Goal: Task Accomplishment & Management: Complete application form

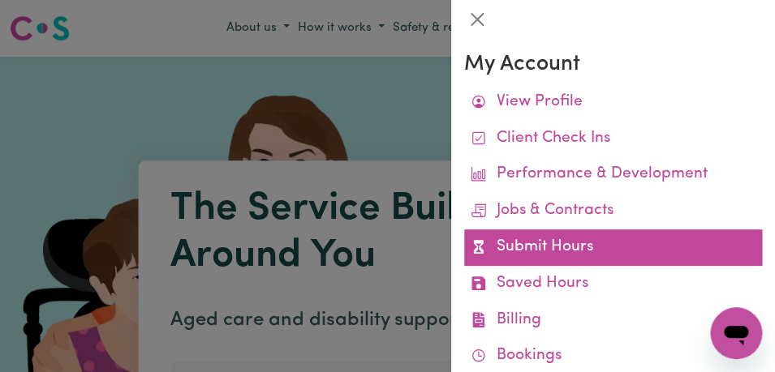
click at [562, 265] on link "Submit Hours" at bounding box center [613, 248] width 298 height 37
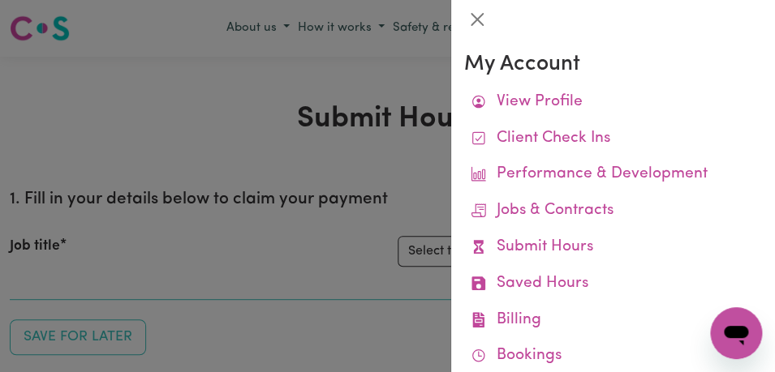
click at [422, 192] on div at bounding box center [387, 186] width 775 height 372
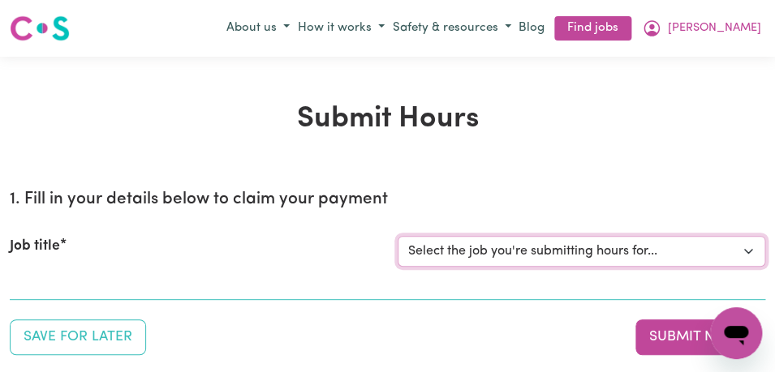
select select "11855"
click option "[[PERSON_NAME]] Support Worker Needed For Personal Care In the Morning- [PERSON…" at bounding box center [0, 0] width 0 height 0
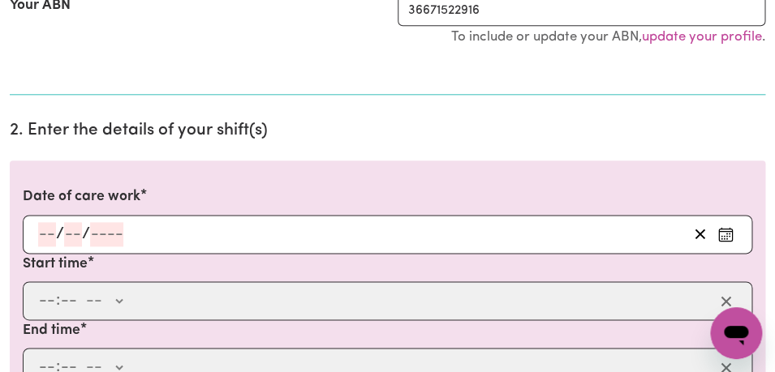
scroll to position [378, 0]
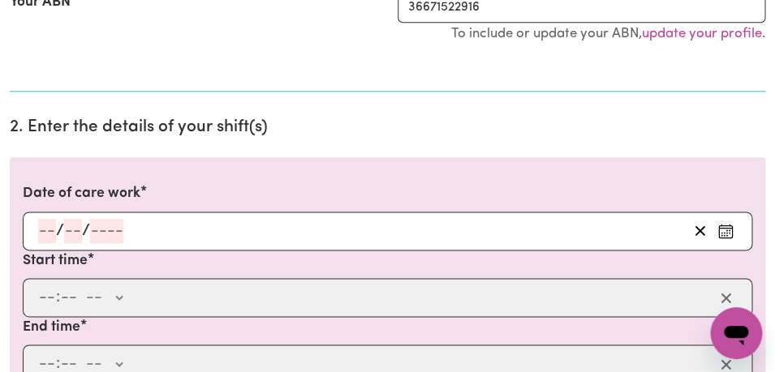
click at [725, 229] on icon "Enter the date of care work" at bounding box center [725, 231] width 16 height 16
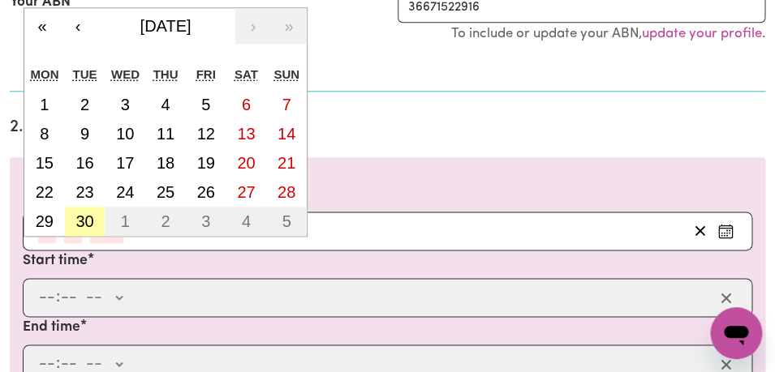
click at [88, 224] on abbr "30" at bounding box center [84, 222] width 18 height 18
type input "[DATE]"
type input "30"
type input "9"
type input "2025"
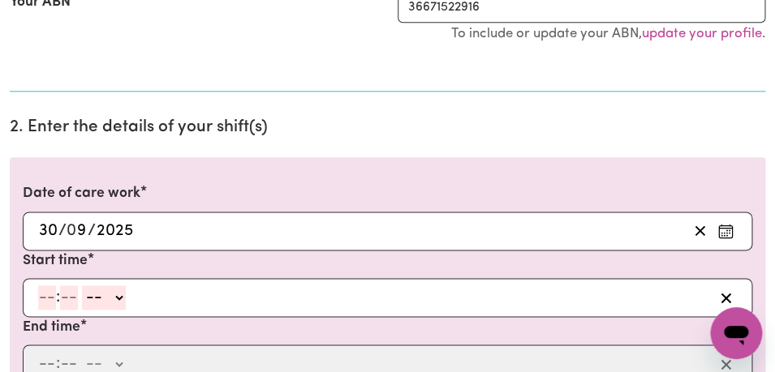
click at [49, 308] on input "number" at bounding box center [47, 298] width 18 height 24
type input "8"
type input "00"
select select "am"
click option "AM" at bounding box center [0, 0] width 0 height 0
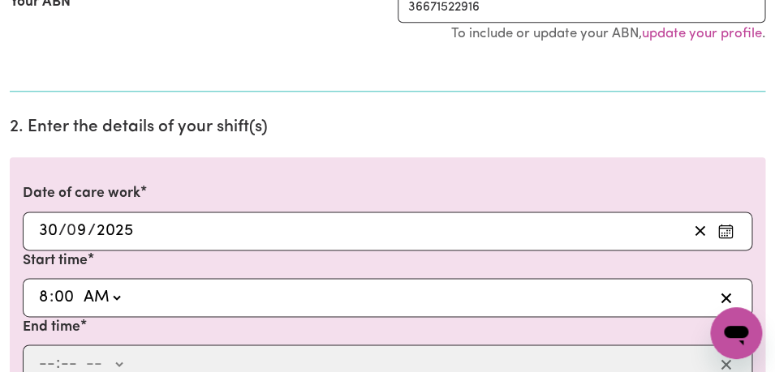
type input "08:00"
type input "0"
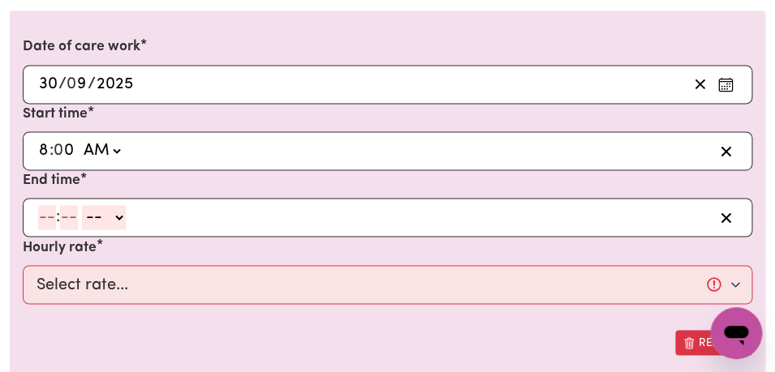
scroll to position [533, 0]
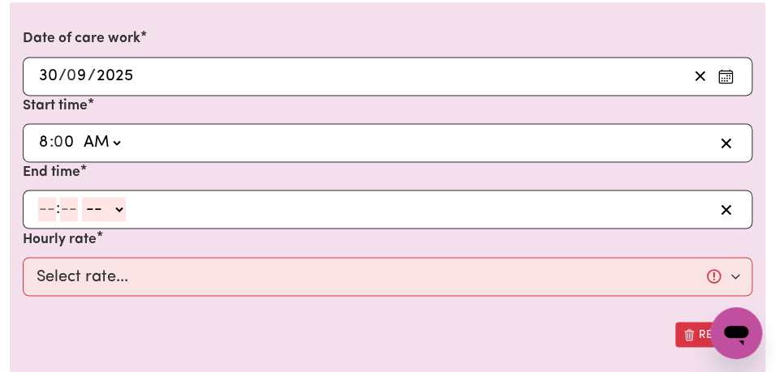
click at [44, 212] on input "number" at bounding box center [47, 209] width 18 height 24
type input "9"
type input "00"
select select "am"
click option "AM" at bounding box center [0, 0] width 0 height 0
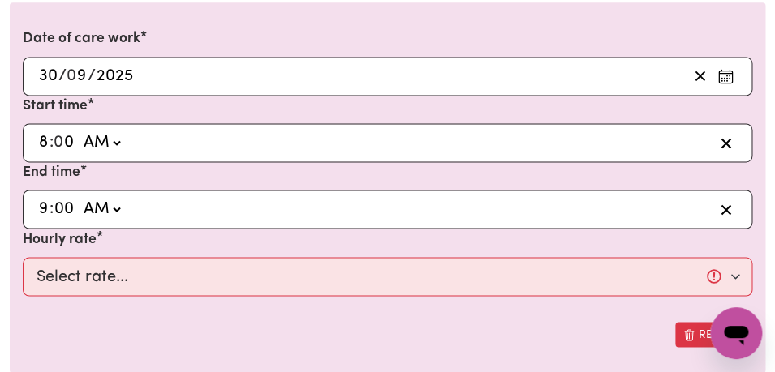
type input "09:00"
type input "0"
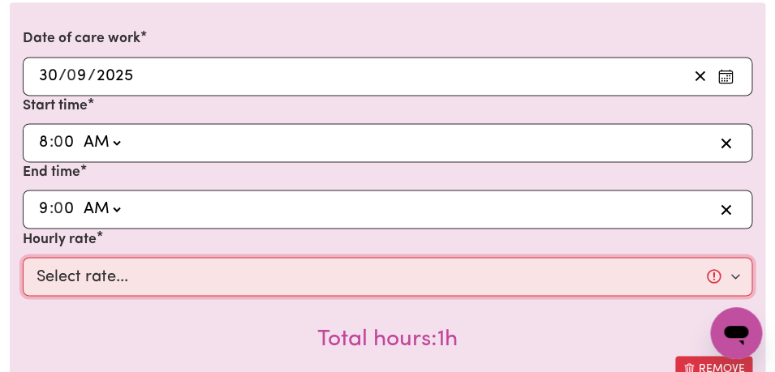
click at [23, 257] on select "Select rate... $44.00 (Weekday) $64.00 ([DATE]) $74.00 ([DATE]) $104.00 (Public…" at bounding box center [388, 276] width 730 height 39
select select "44-Weekday"
click option "$44.00 (Weekday)" at bounding box center [0, 0] width 0 height 0
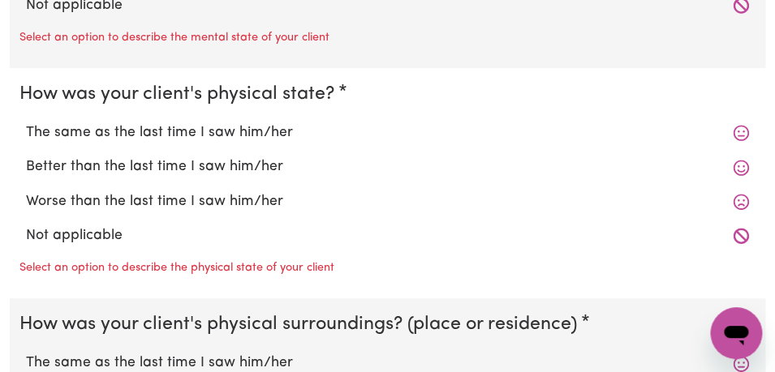
scroll to position [1644, 0]
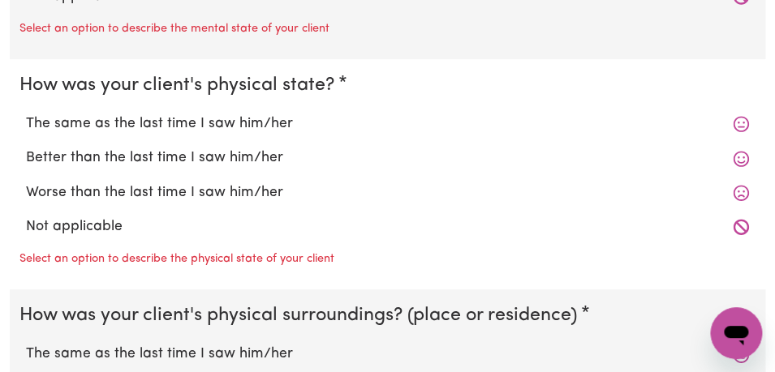
click at [307, 120] on label "The same as the last time I saw him/her" at bounding box center [387, 124] width 723 height 21
click at [26, 114] on input "The same as the last time I saw him/her" at bounding box center [25, 113] width 1 height 1
radio input "true"
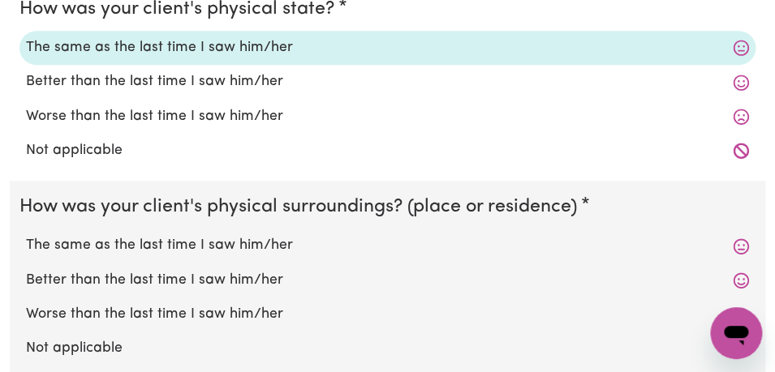
scroll to position [1723, 0]
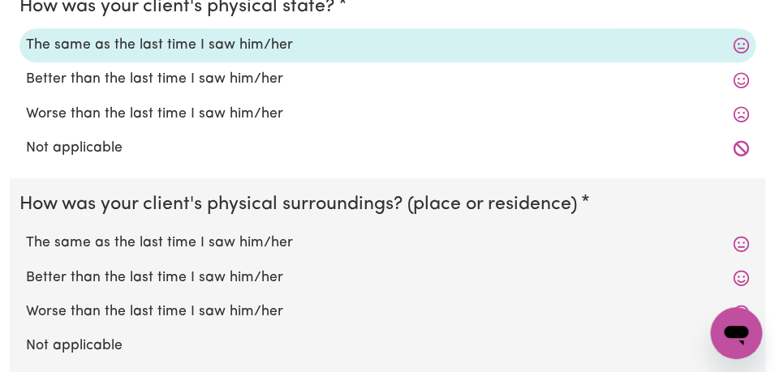
click at [277, 242] on label "The same as the last time I saw him/her" at bounding box center [387, 243] width 723 height 21
click at [26, 233] on input "The same as the last time I saw him/her" at bounding box center [25, 232] width 1 height 1
radio input "true"
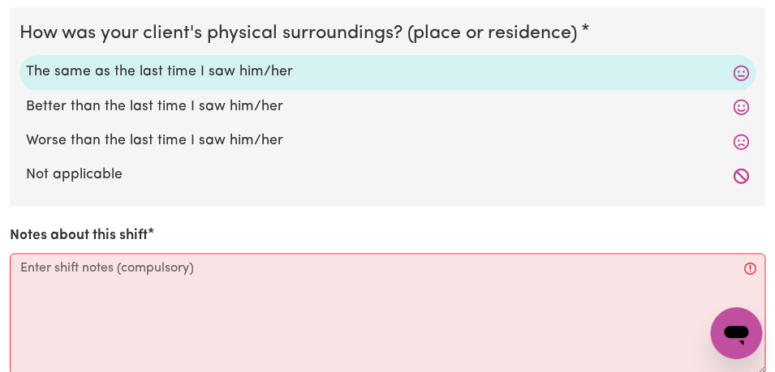
scroll to position [1909, 0]
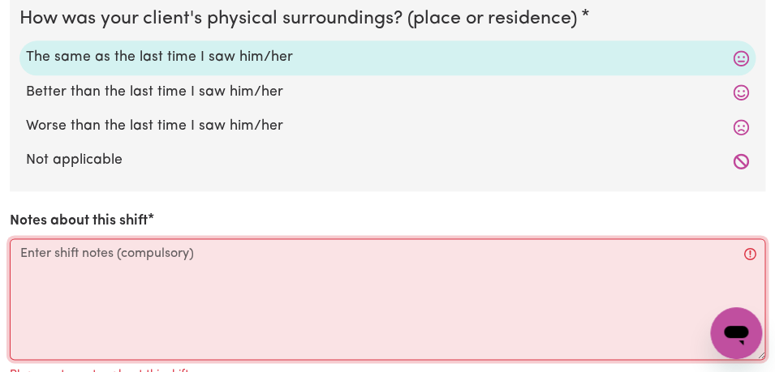
click at [229, 262] on textarea "Notes about this shift" at bounding box center [387, 300] width 755 height 122
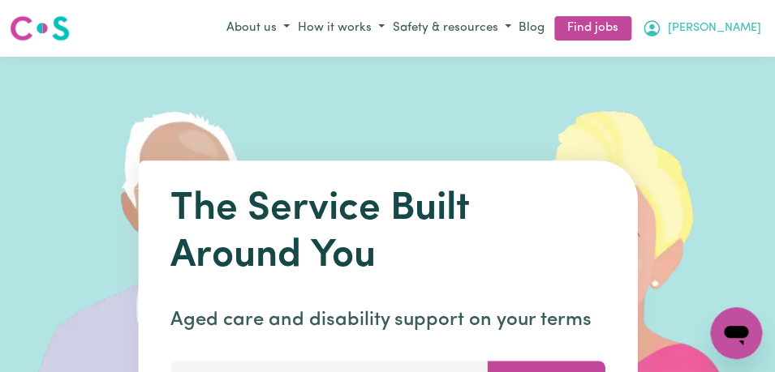
click at [743, 28] on span "[PERSON_NAME]" at bounding box center [714, 28] width 93 height 18
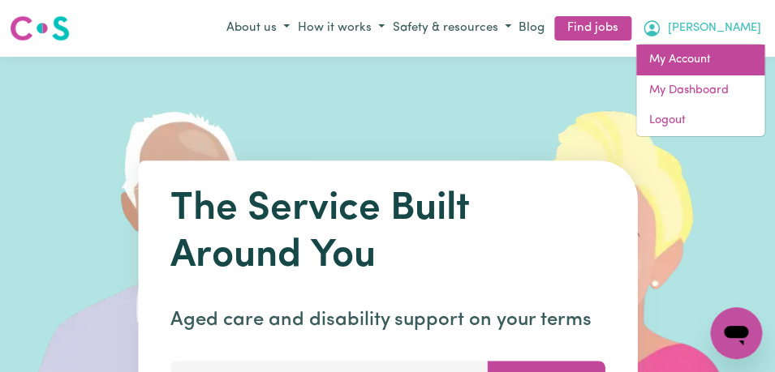
click at [730, 63] on link "My Account" at bounding box center [700, 60] width 128 height 31
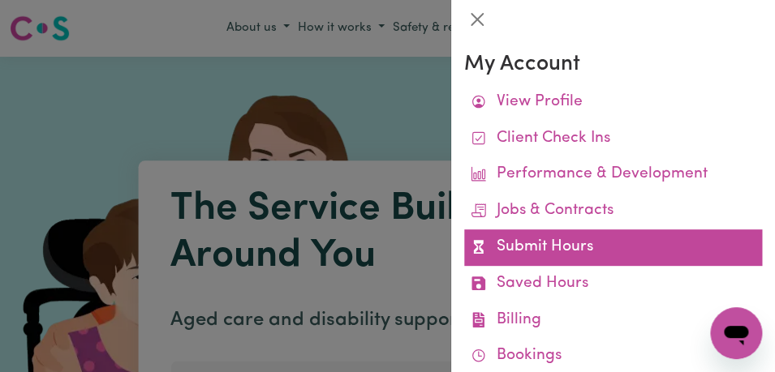
click at [660, 239] on link "Submit Hours" at bounding box center [613, 248] width 298 height 37
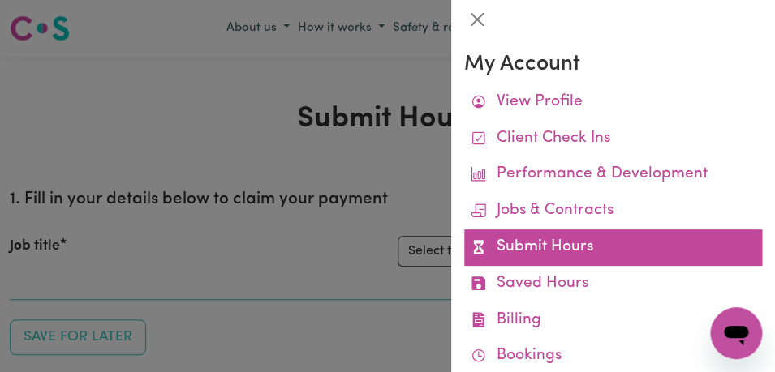
click at [660, 246] on link "Submit Hours" at bounding box center [613, 248] width 298 height 37
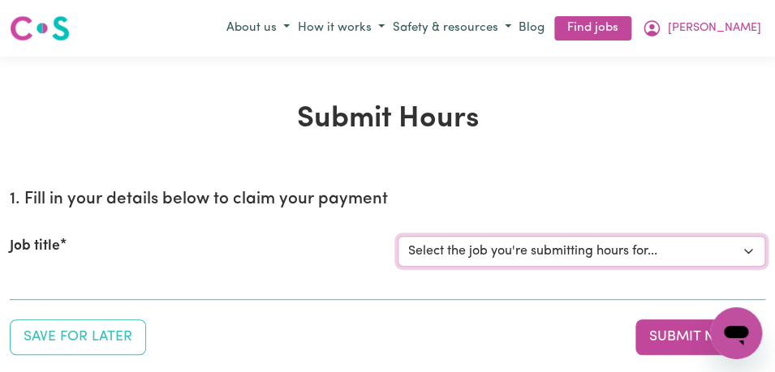
select select "11855"
click option "[[PERSON_NAME]] Support Worker Needed For Personal Care In the Morning- [PERSON…" at bounding box center [0, 0] width 0 height 0
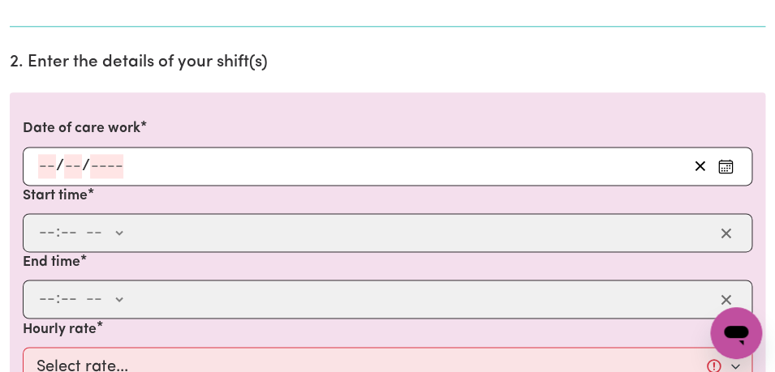
scroll to position [503, 0]
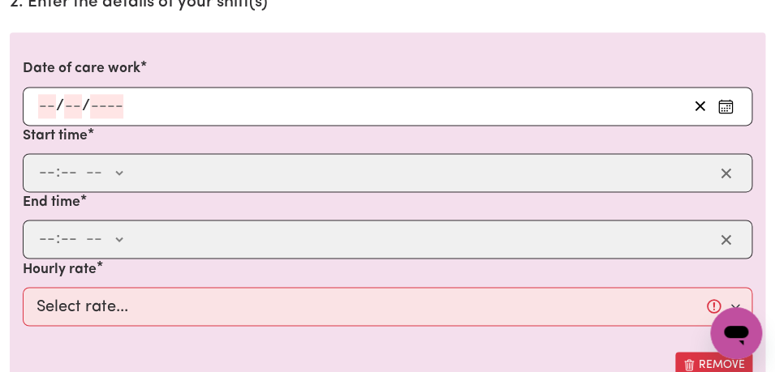
click at [727, 109] on icon "Enter the date of care work" at bounding box center [725, 106] width 16 height 16
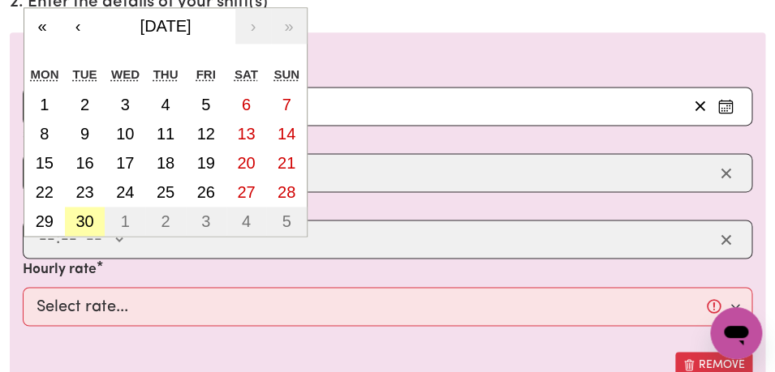
click at [91, 222] on abbr "30" at bounding box center [84, 222] width 18 height 18
type input "[DATE]"
type input "30"
type input "9"
type input "2025"
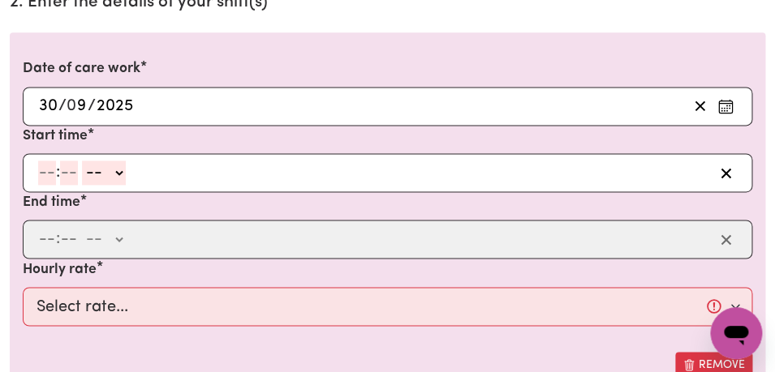
click at [45, 174] on input "number" at bounding box center [47, 173] width 18 height 24
type input "8"
type input "00"
select select "am"
click option "AM" at bounding box center [0, 0] width 0 height 0
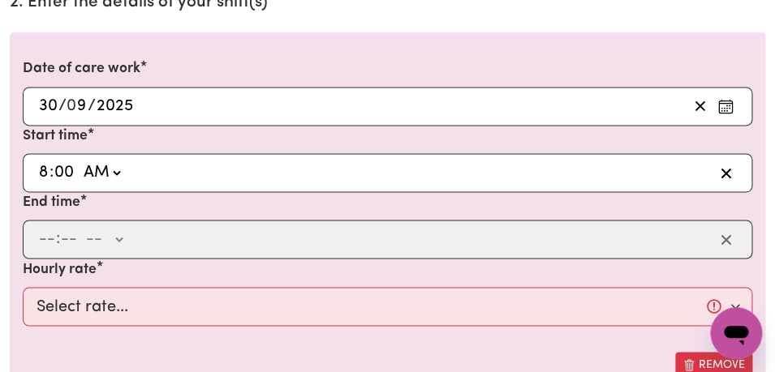
type input "08:00"
type input "0"
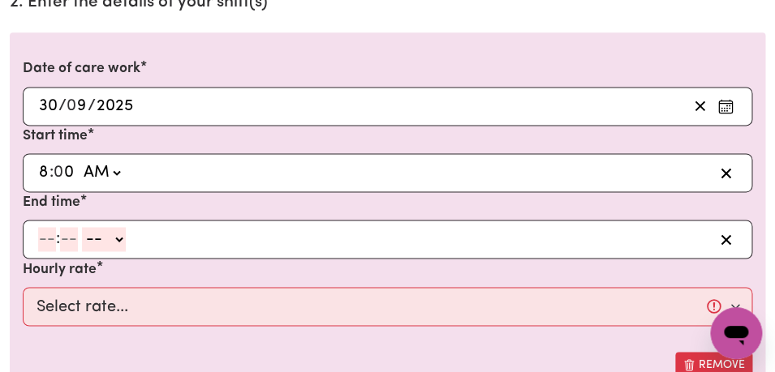
click at [47, 245] on input "number" at bounding box center [47, 239] width 18 height 24
type input "9"
type input "0"
select select "am"
click option "AM" at bounding box center [0, 0] width 0 height 0
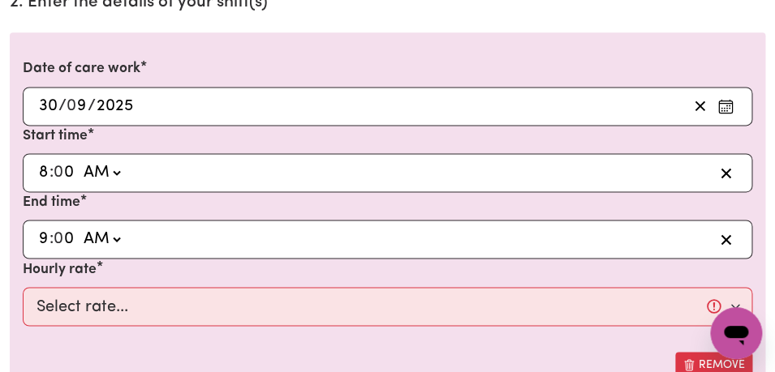
type input "09:00"
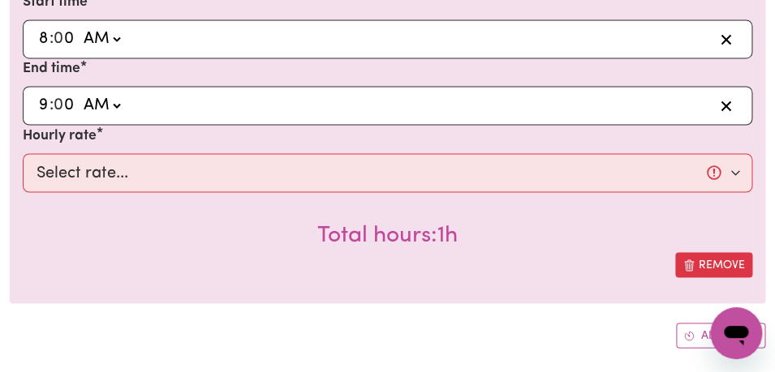
scroll to position [647, 0]
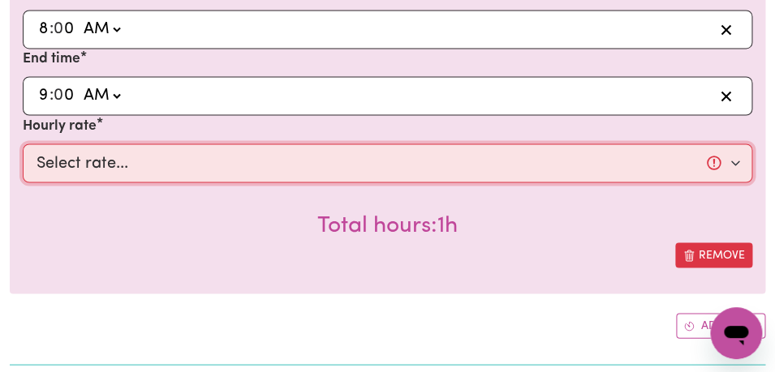
select select "44-Weekday"
click option "$44.00 (Weekday)" at bounding box center [0, 0] width 0 height 0
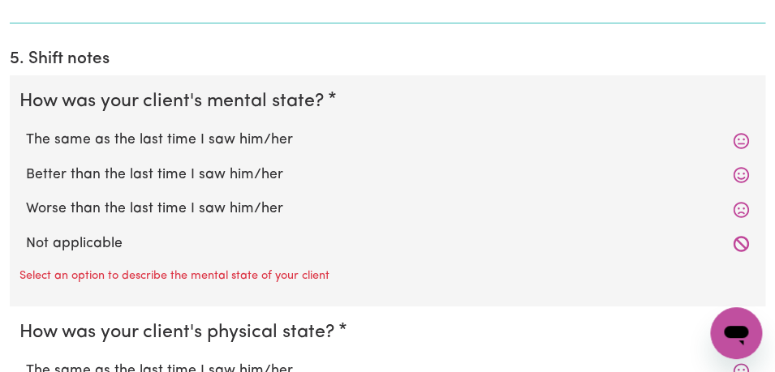
scroll to position [1401, 0]
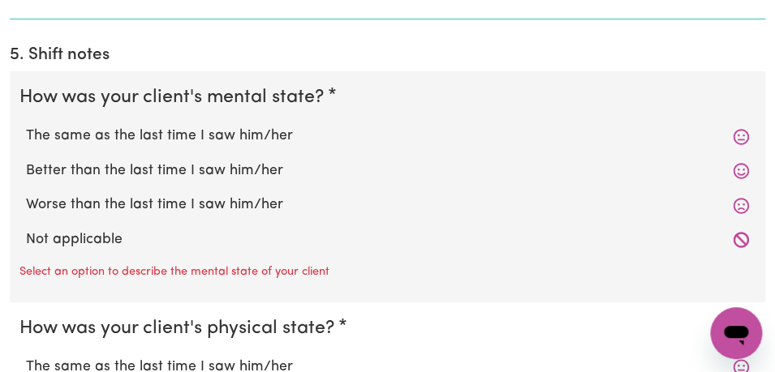
click at [329, 140] on label "The same as the last time I saw him/her" at bounding box center [387, 136] width 723 height 21
click at [26, 126] on input "The same as the last time I saw him/her" at bounding box center [25, 125] width 1 height 1
radio input "true"
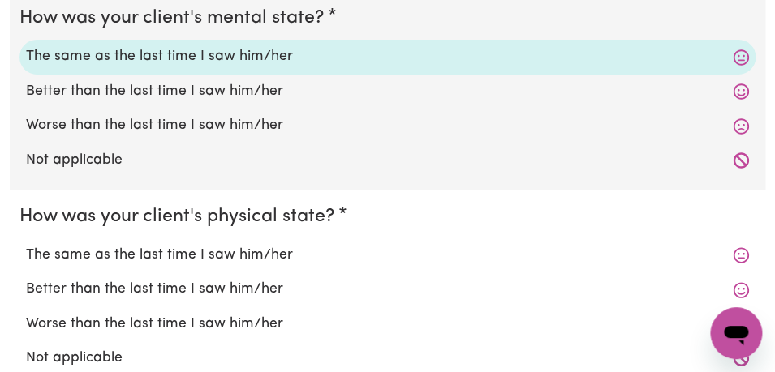
scroll to position [1507, 0]
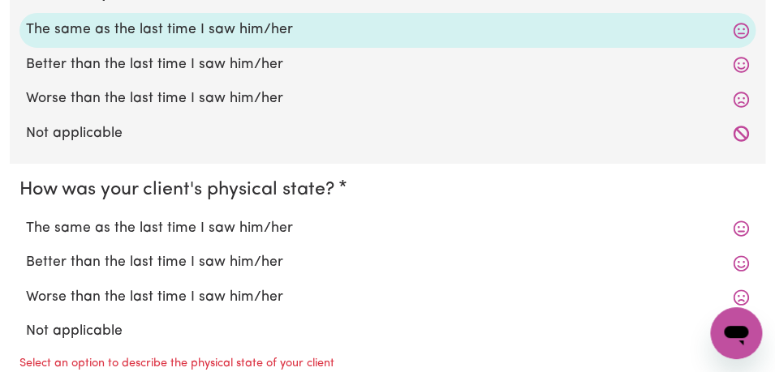
click at [283, 239] on label "The same as the last time I saw him/her" at bounding box center [387, 228] width 723 height 21
click at [26, 218] on input "The same as the last time I saw him/her" at bounding box center [25, 217] width 1 height 1
radio input "true"
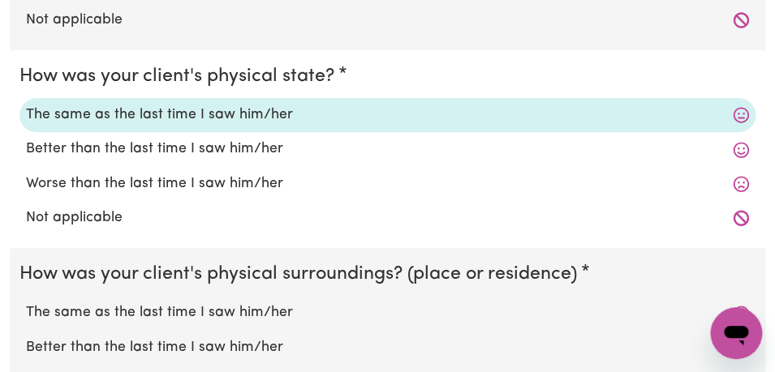
scroll to position [1632, 0]
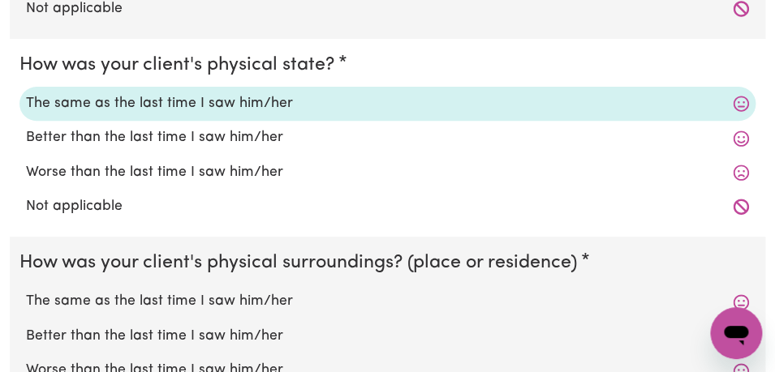
click at [292, 307] on label "The same as the last time I saw him/her" at bounding box center [387, 301] width 723 height 21
click at [26, 291] on input "The same as the last time I saw him/her" at bounding box center [25, 291] width 1 height 1
radio input "true"
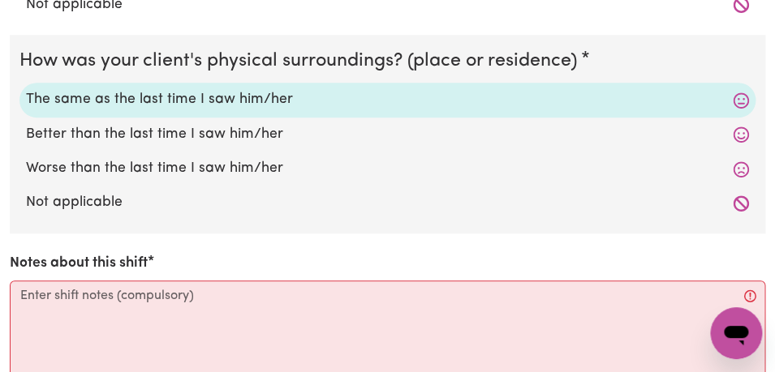
scroll to position [1842, 0]
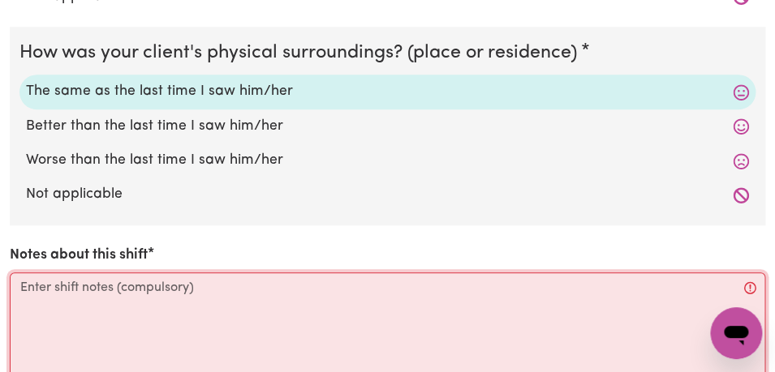
click at [287, 309] on textarea "Notes about this shift" at bounding box center [387, 334] width 755 height 122
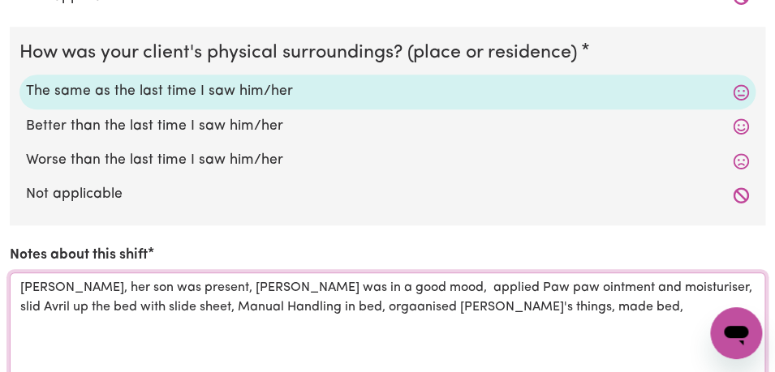
click at [273, 311] on textarea "[PERSON_NAME], her son was present, [PERSON_NAME] was in a good mood, applied P…" at bounding box center [387, 334] width 755 height 122
click at [469, 308] on textarea "[PERSON_NAME], her son was present, [PERSON_NAME] was in a good mood, applied P…" at bounding box center [387, 334] width 755 height 122
click at [517, 312] on textarea "[PERSON_NAME], her son was present, [PERSON_NAME] was in a good mood, applied P…" at bounding box center [387, 334] width 755 height 122
click at [579, 307] on textarea "[PERSON_NAME], her son was present, [PERSON_NAME] was in a good mood, applied P…" at bounding box center [387, 334] width 755 height 122
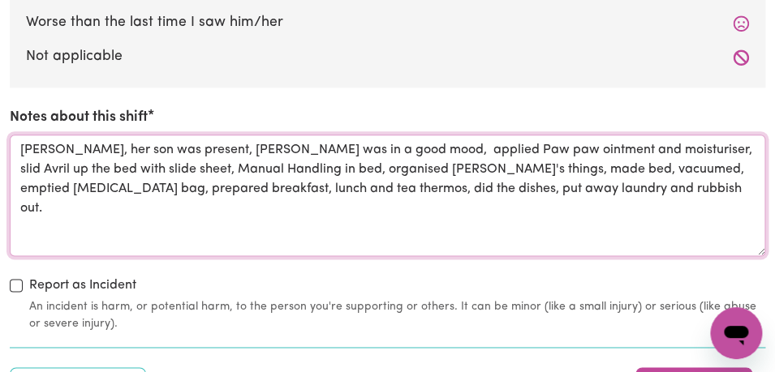
scroll to position [2067, 0]
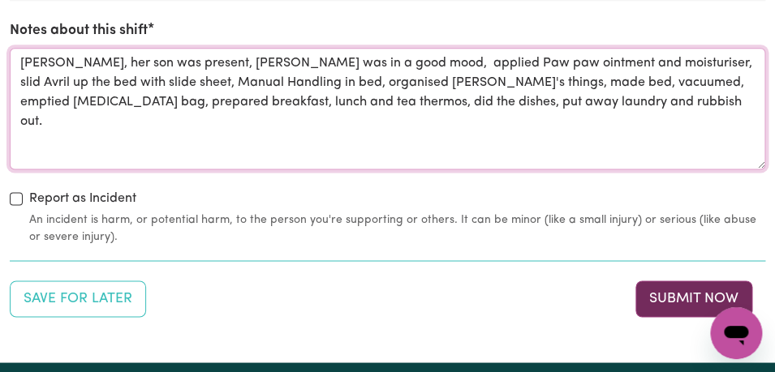
type textarea "[PERSON_NAME], her son was present, [PERSON_NAME] was in a good mood, applied P…"
click at [681, 312] on button "Submit Now" at bounding box center [693, 299] width 117 height 36
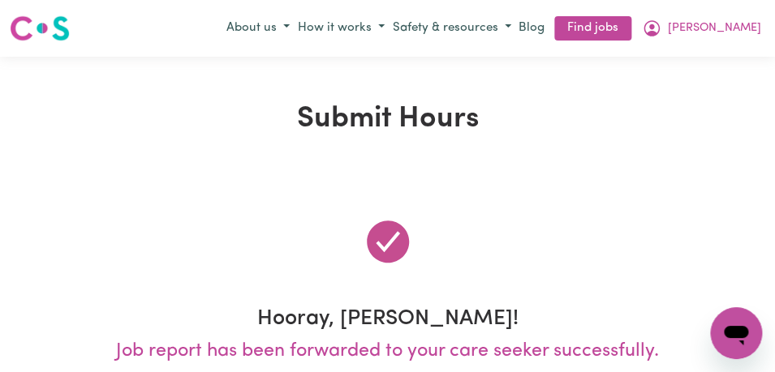
scroll to position [0, 0]
click at [661, 28] on icon "My Account" at bounding box center [651, 28] width 19 height 19
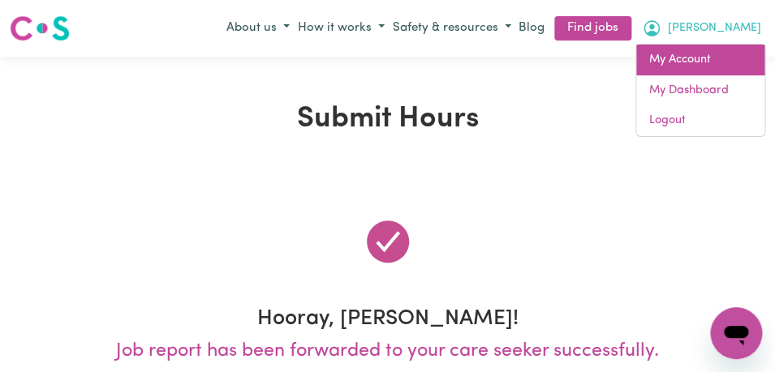
click at [723, 63] on link "My Account" at bounding box center [700, 60] width 128 height 31
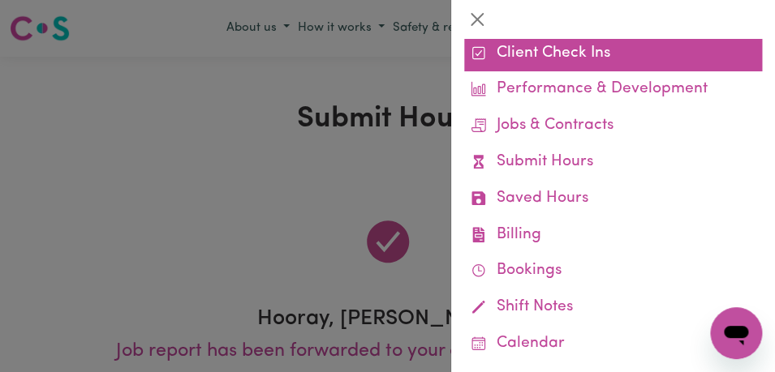
scroll to position [93, 0]
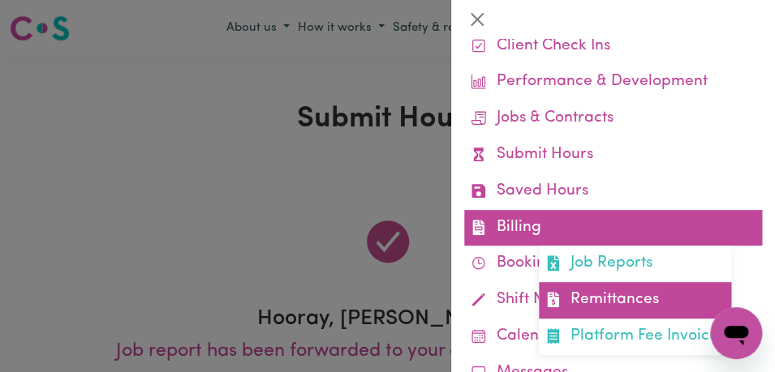
click at [631, 303] on link "Remittances" at bounding box center [635, 300] width 192 height 37
